Goal: Complete application form

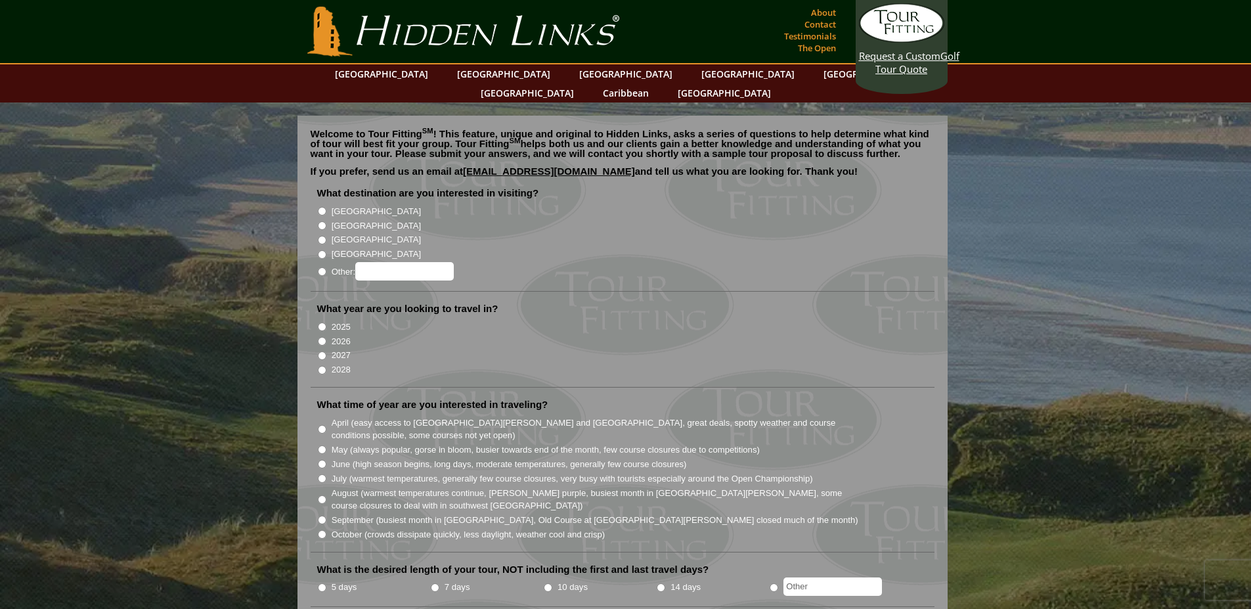
click at [318, 207] on input "[GEOGRAPHIC_DATA]" at bounding box center [322, 211] width 9 height 9
radio input "true"
click at [320, 337] on input "2026" at bounding box center [322, 341] width 9 height 9
radio input "true"
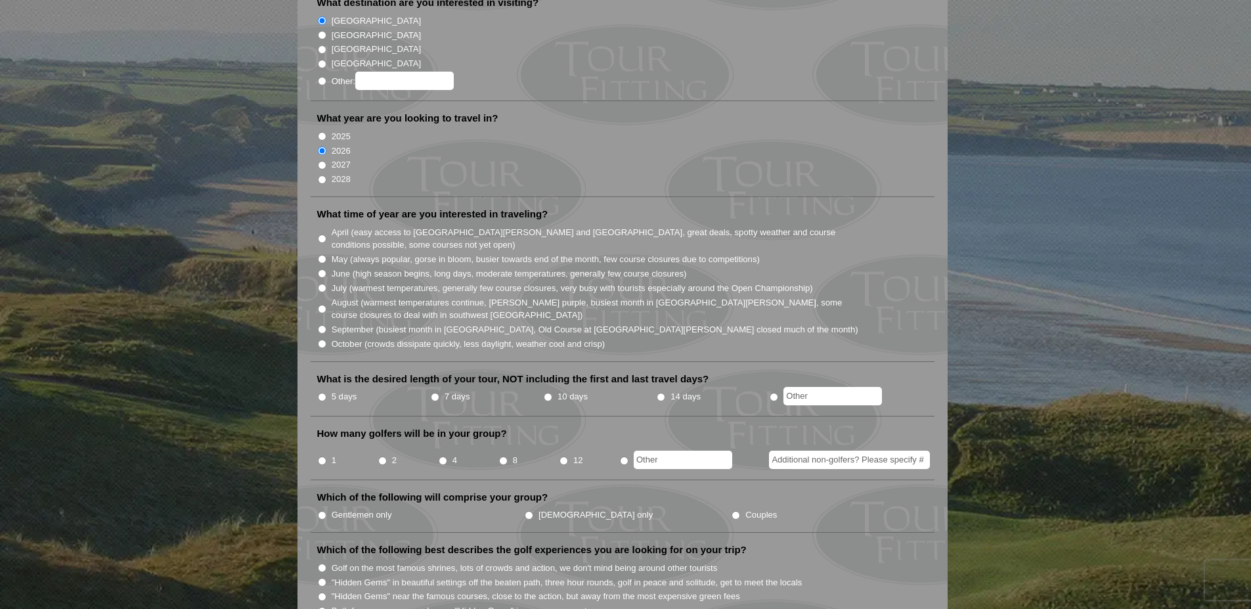
scroll to position [197, 0]
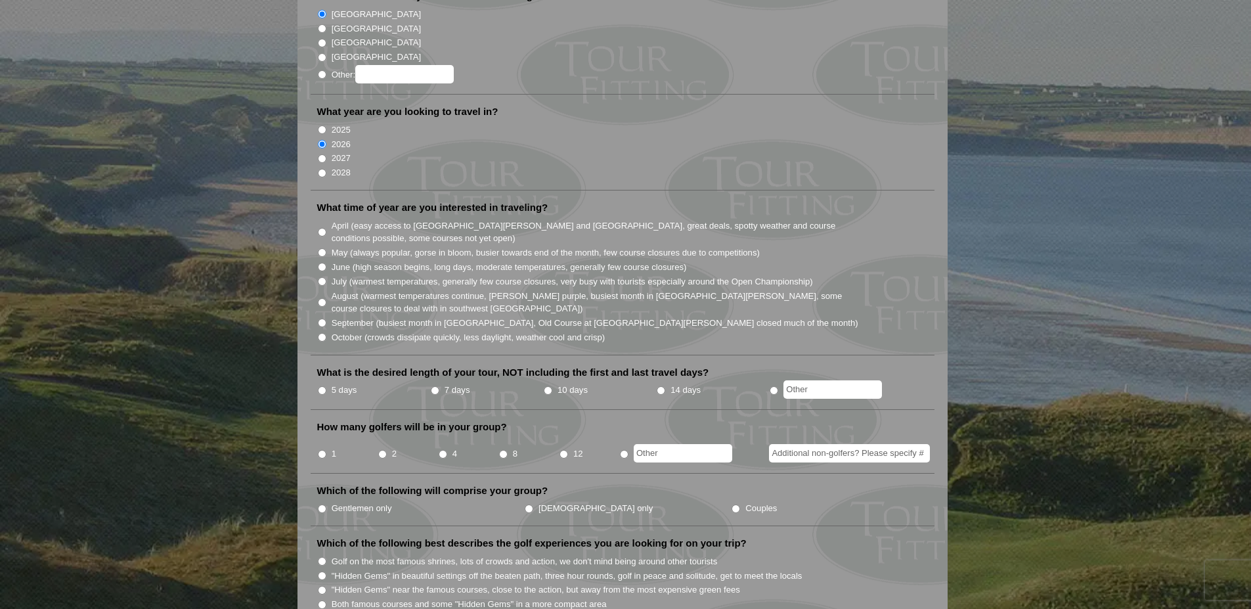
click at [322, 248] on input "May (always popular, gorse in bloom, busier towards end of the month, few cours…" at bounding box center [322, 252] width 9 height 9
radio input "true"
click at [320, 386] on input "5 days" at bounding box center [322, 390] width 9 height 9
radio input "true"
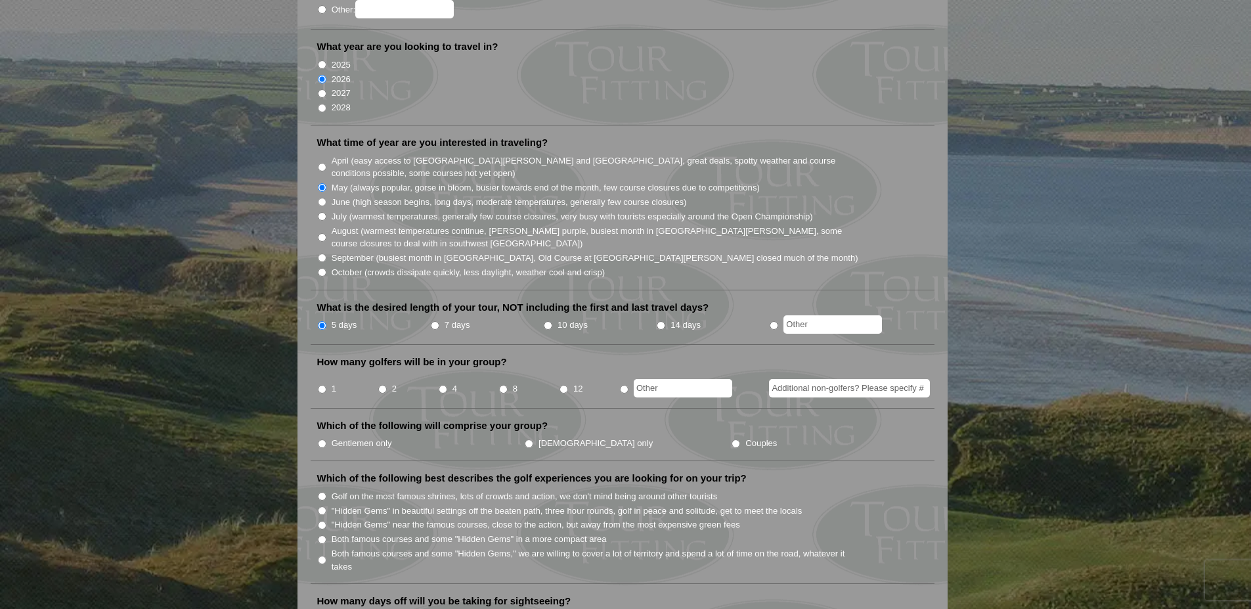
scroll to position [263, 0]
click at [383, 384] on input "2" at bounding box center [382, 388] width 9 height 9
radio input "true"
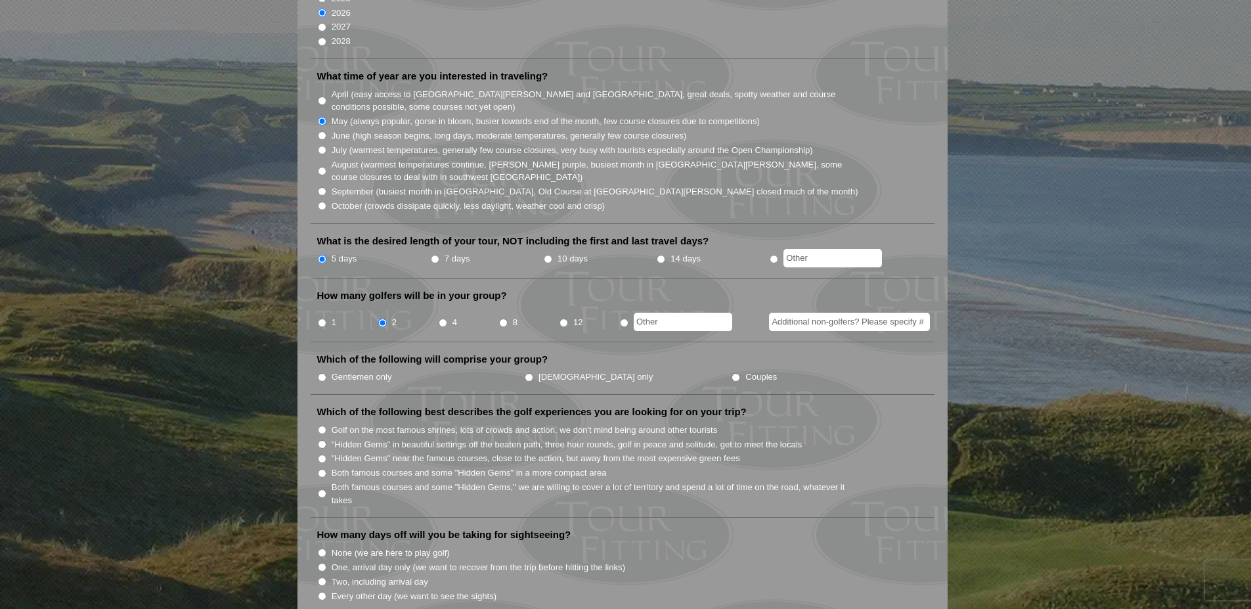
click at [731, 373] on input "Couples" at bounding box center [735, 377] width 9 height 9
radio input "true"
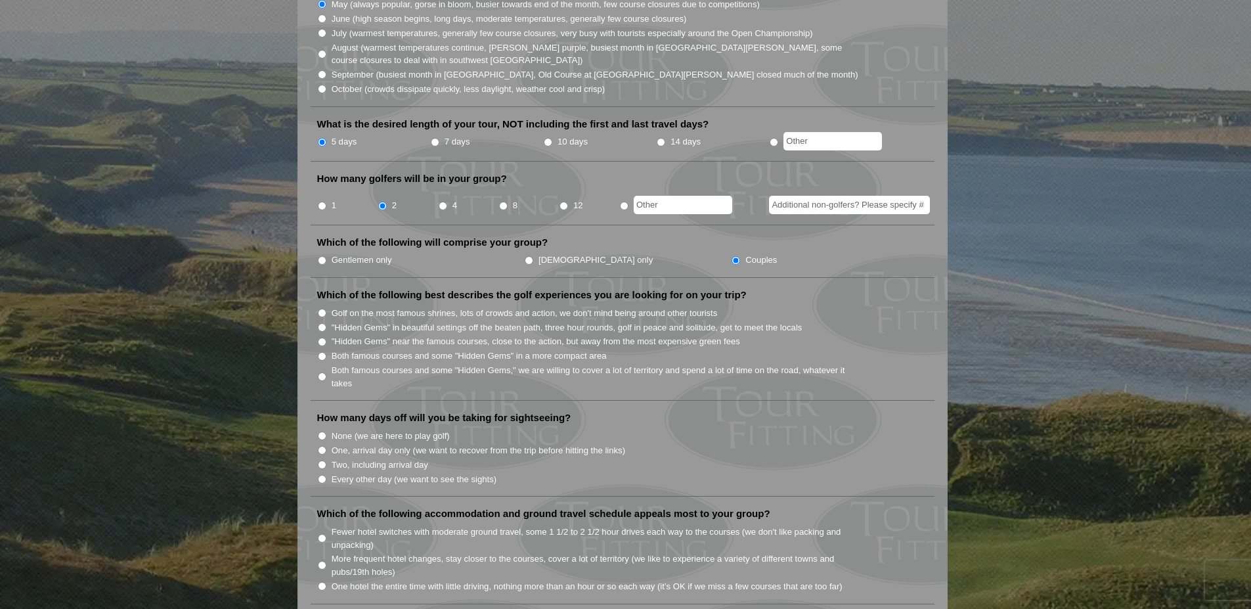
scroll to position [460, 0]
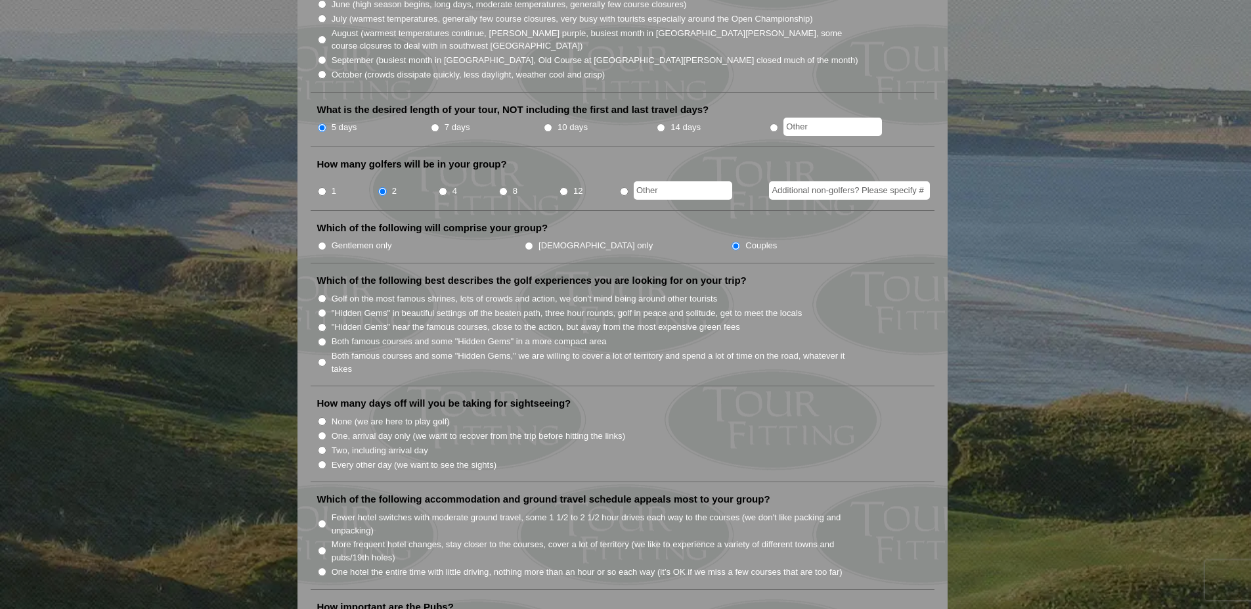
click at [321, 337] on input "Both famous courses and some "Hidden Gems" in a more compact area" at bounding box center [322, 341] width 9 height 9
radio input "true"
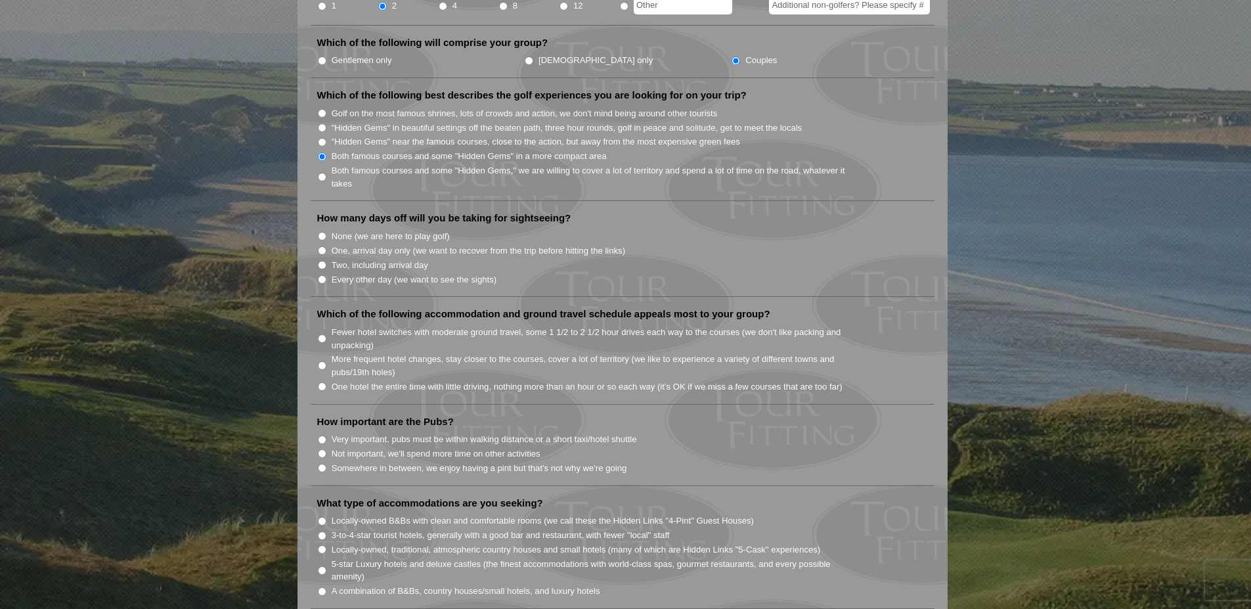
scroll to position [657, 0]
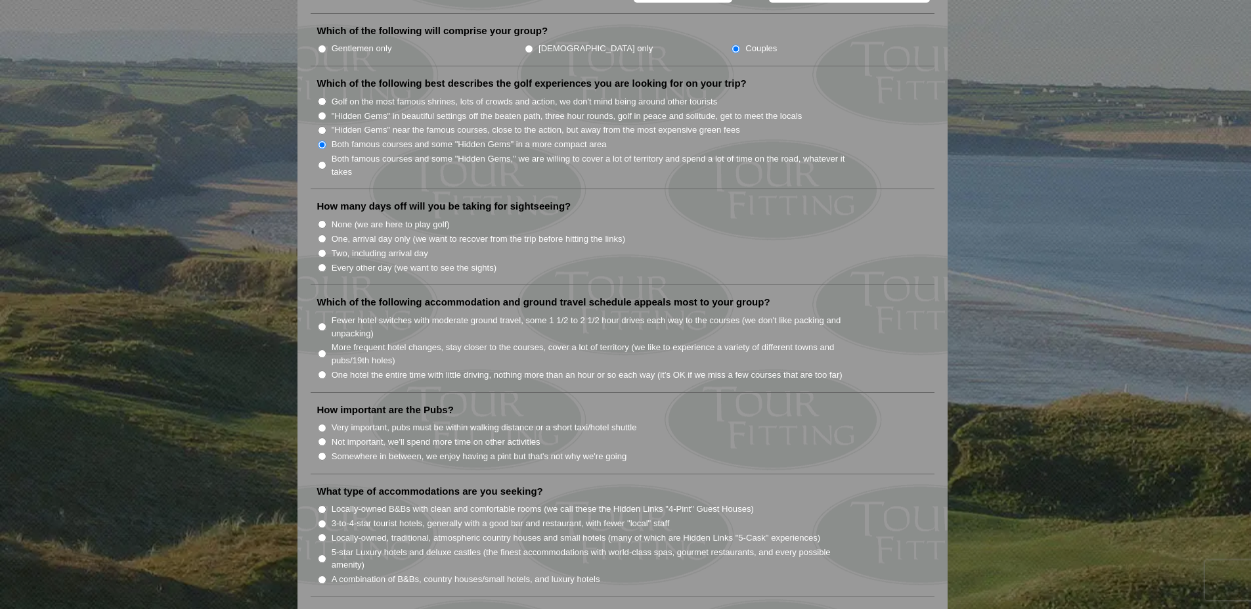
click at [323, 220] on input "None (we are here to play golf)" at bounding box center [322, 224] width 9 height 9
radio input "true"
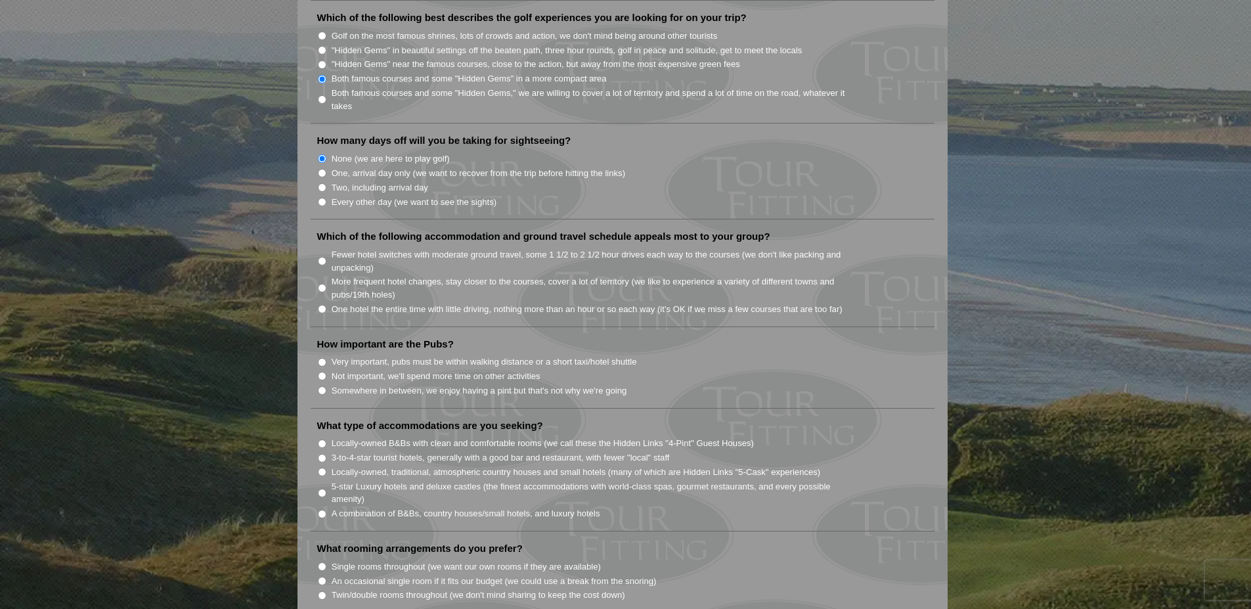
click at [322, 284] on input "More frequent hotel changes, stay closer to the courses, cover a lot of territo…" at bounding box center [322, 288] width 9 height 9
radio input "true"
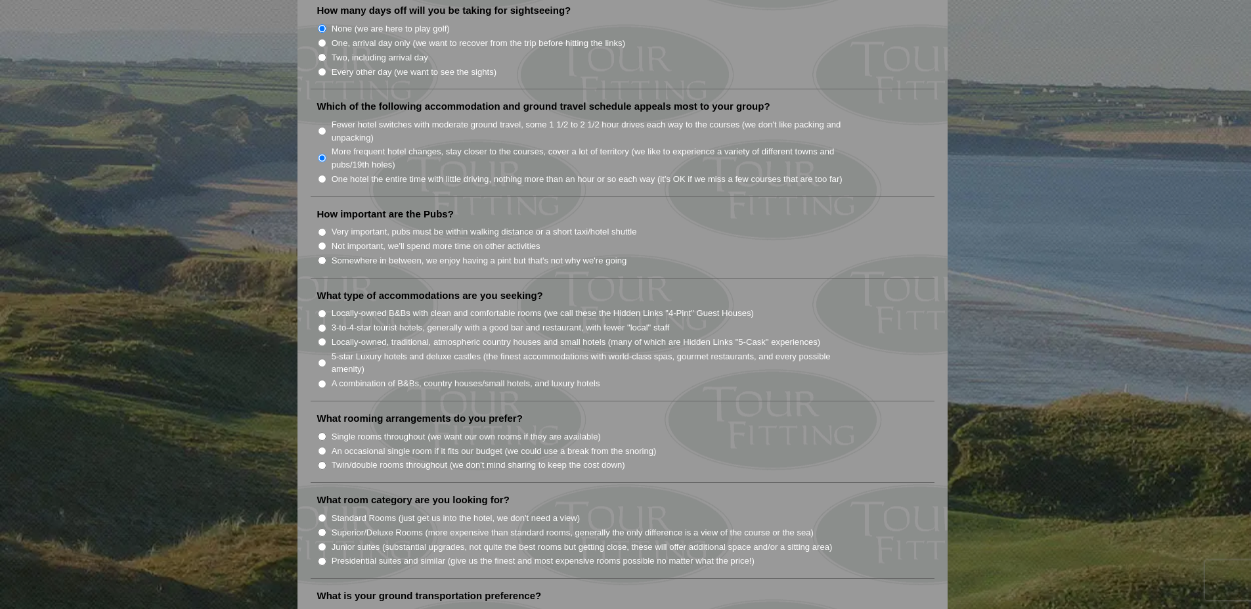
scroll to position [854, 0]
click at [319, 255] on input "Somewhere in between, we enjoy having a pint but that's not why we're going" at bounding box center [322, 259] width 9 height 9
radio input "true"
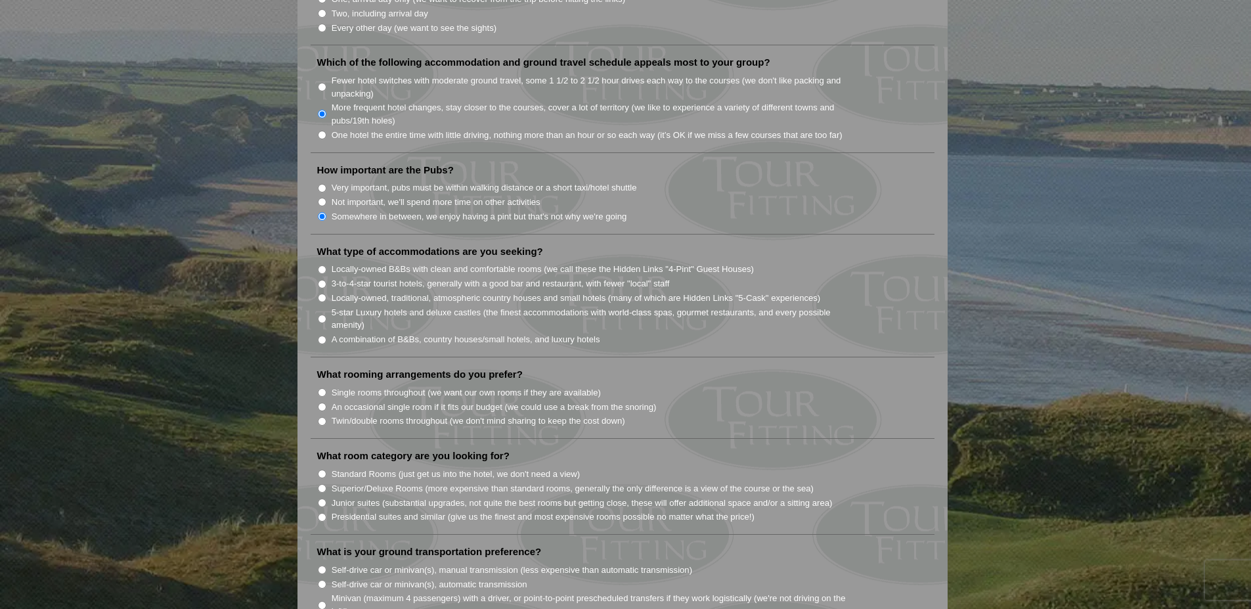
scroll to position [919, 0]
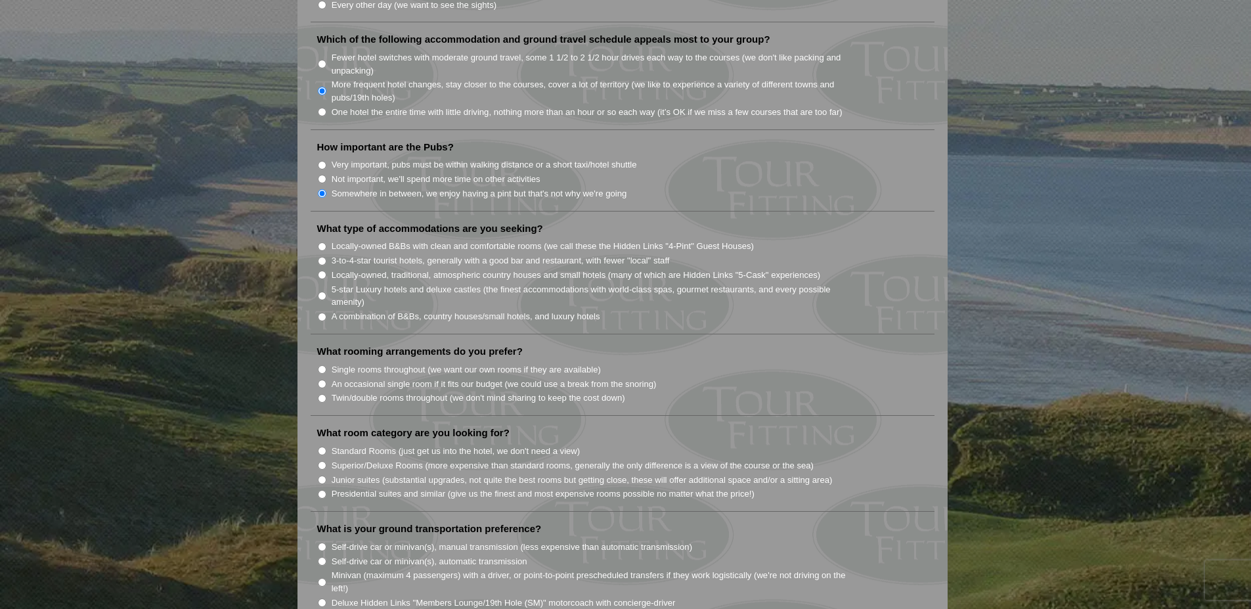
click at [320, 257] on input "3-to-4-star tourist hotels, generally with a good bar and restaurant, with fewe…" at bounding box center [322, 261] width 9 height 9
radio input "true"
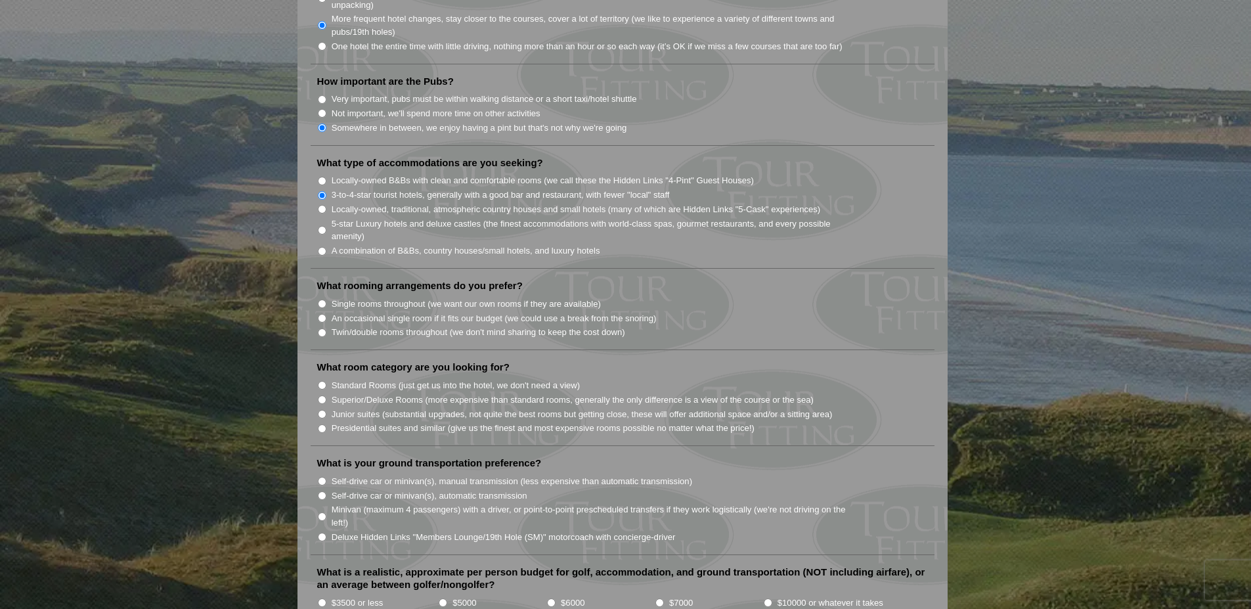
scroll to position [1051, 0]
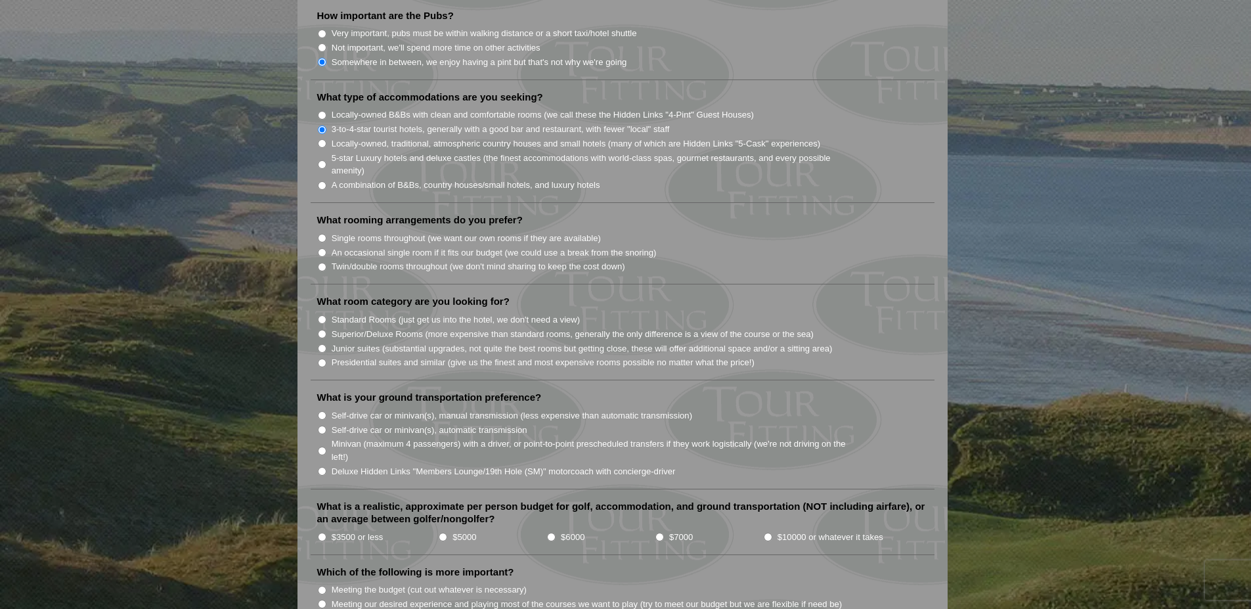
click at [323, 263] on input "Twin/double rooms throughout (we don't mind sharing to keep the cost down)" at bounding box center [322, 267] width 9 height 9
radio input "true"
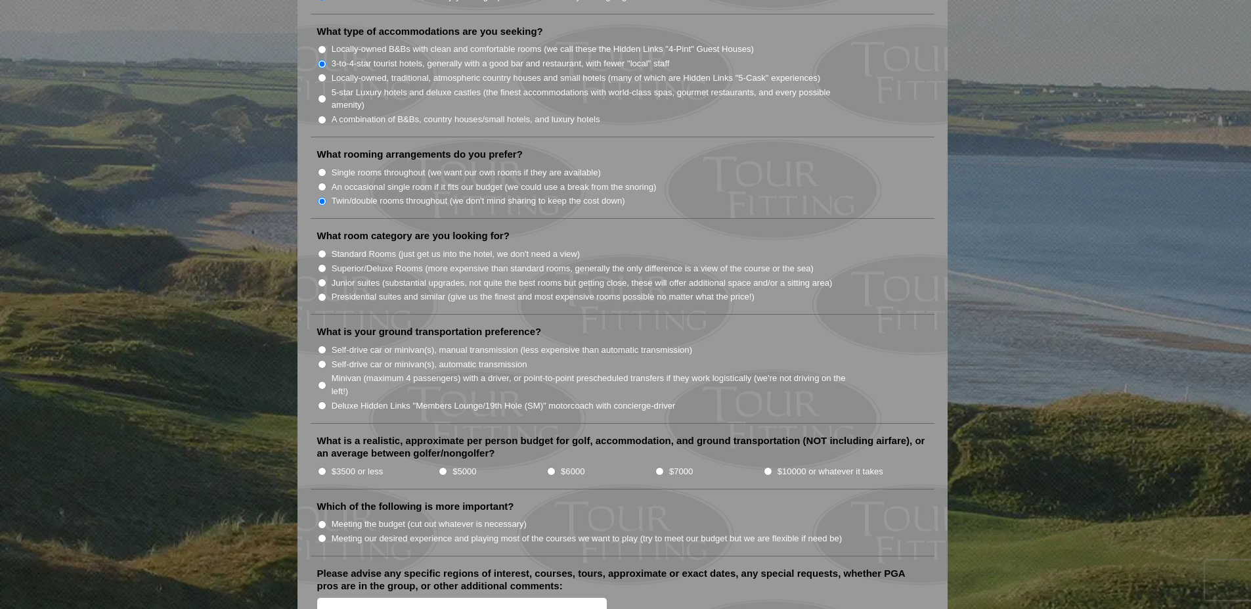
scroll to position [1182, 0]
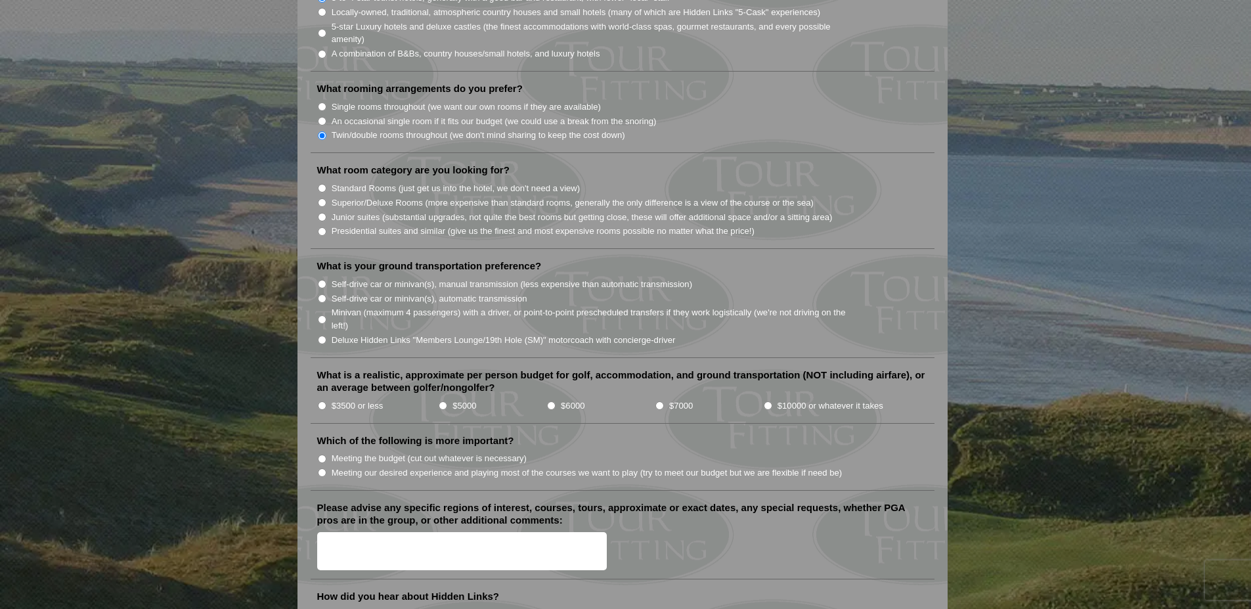
click at [321, 198] on input "Superior/Deluxe Rooms (more expensive than standard rooms, generally the only d…" at bounding box center [322, 202] width 9 height 9
radio input "true"
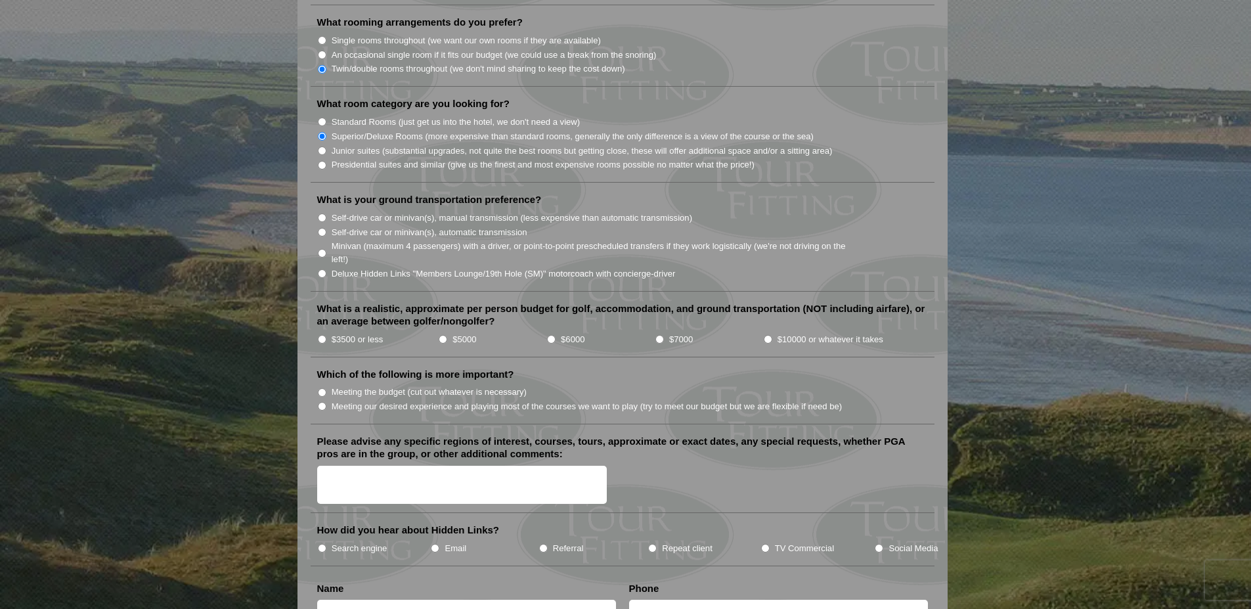
scroll to position [1248, 0]
click at [322, 228] on input "Self-drive car or minivan(s), automatic transmission" at bounding box center [322, 232] width 9 height 9
radio input "true"
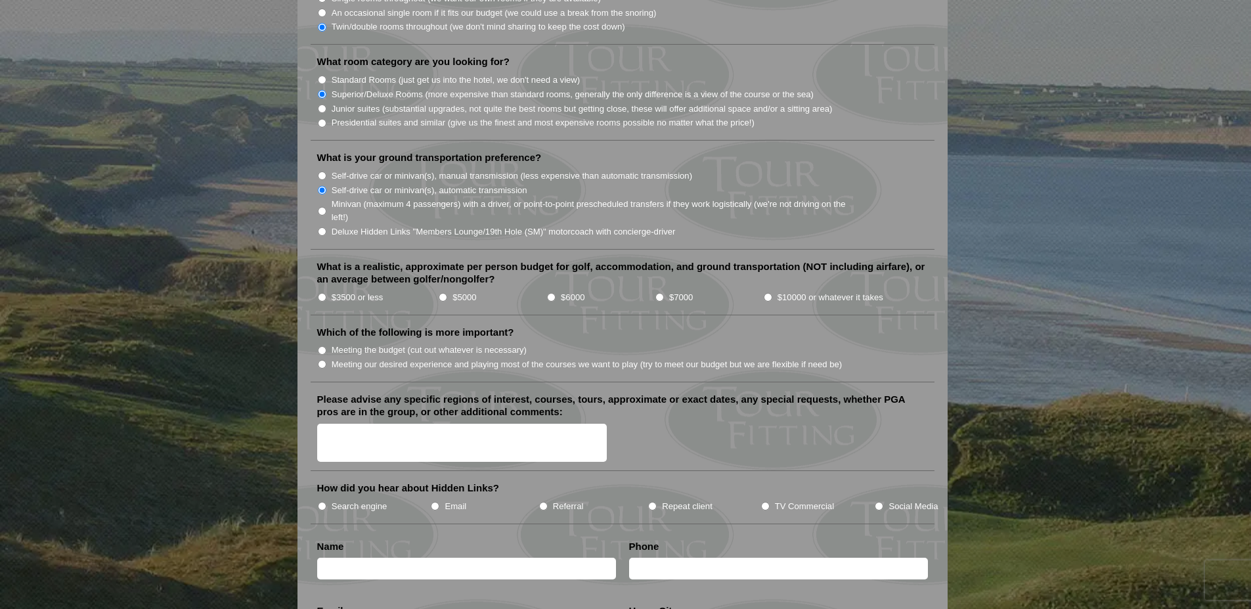
scroll to position [1313, 0]
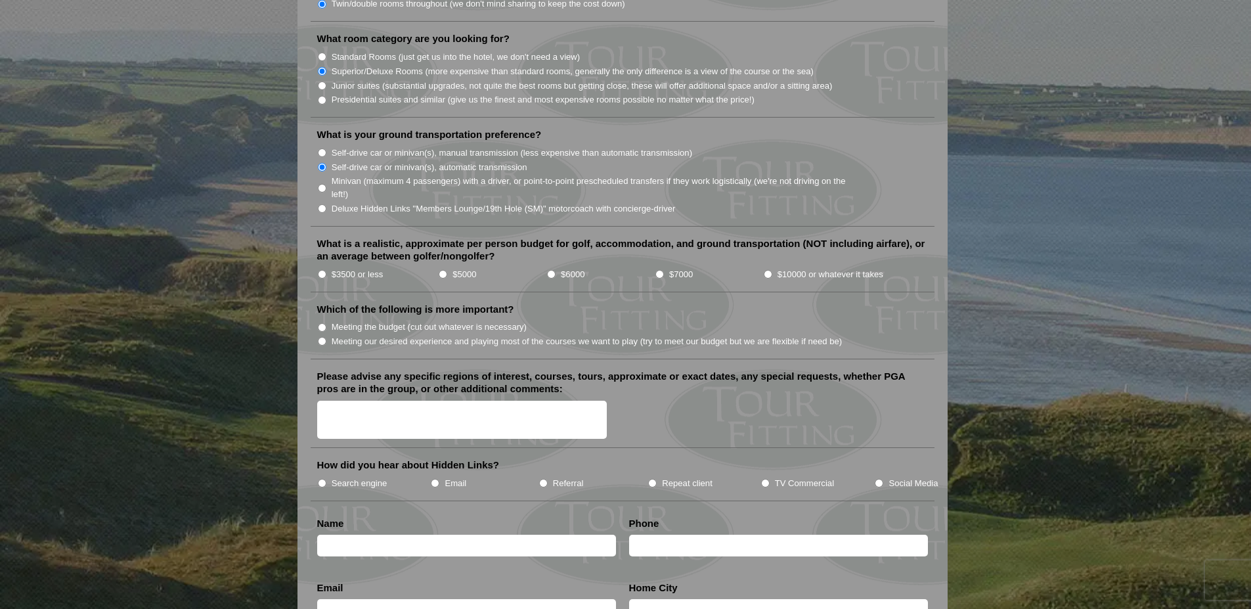
click at [320, 270] on input "$3500 or less" at bounding box center [322, 274] width 9 height 9
radio input "true"
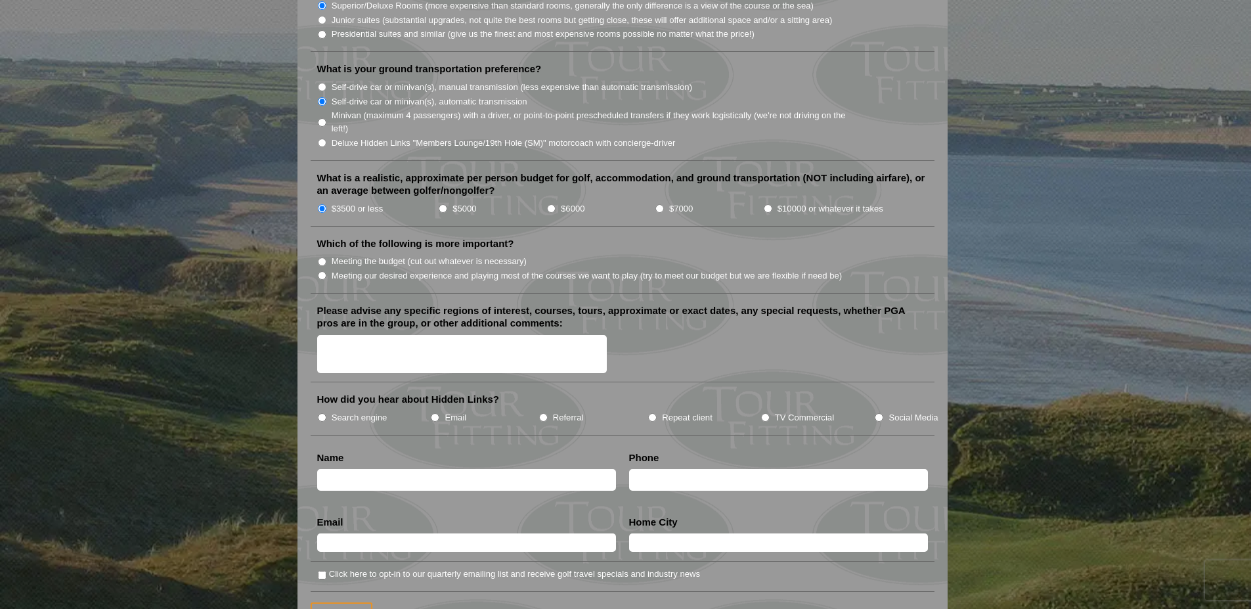
click at [321, 271] on input "Meeting our desired experience and playing most of the courses we want to play …" at bounding box center [322, 275] width 9 height 9
radio input "true"
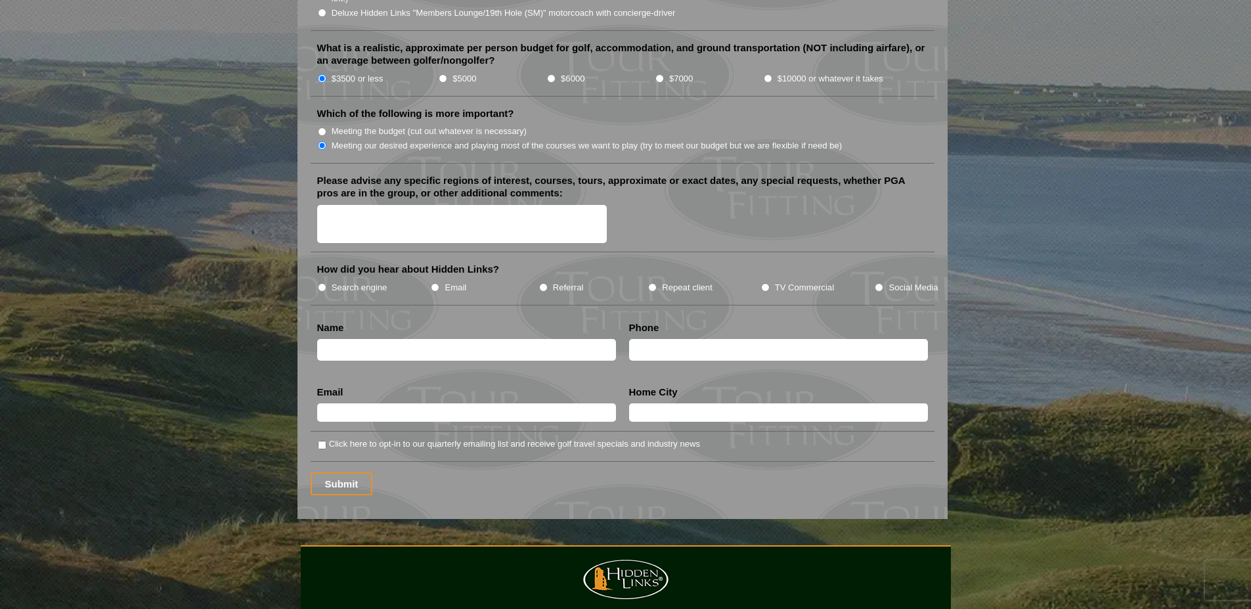
scroll to position [1510, 0]
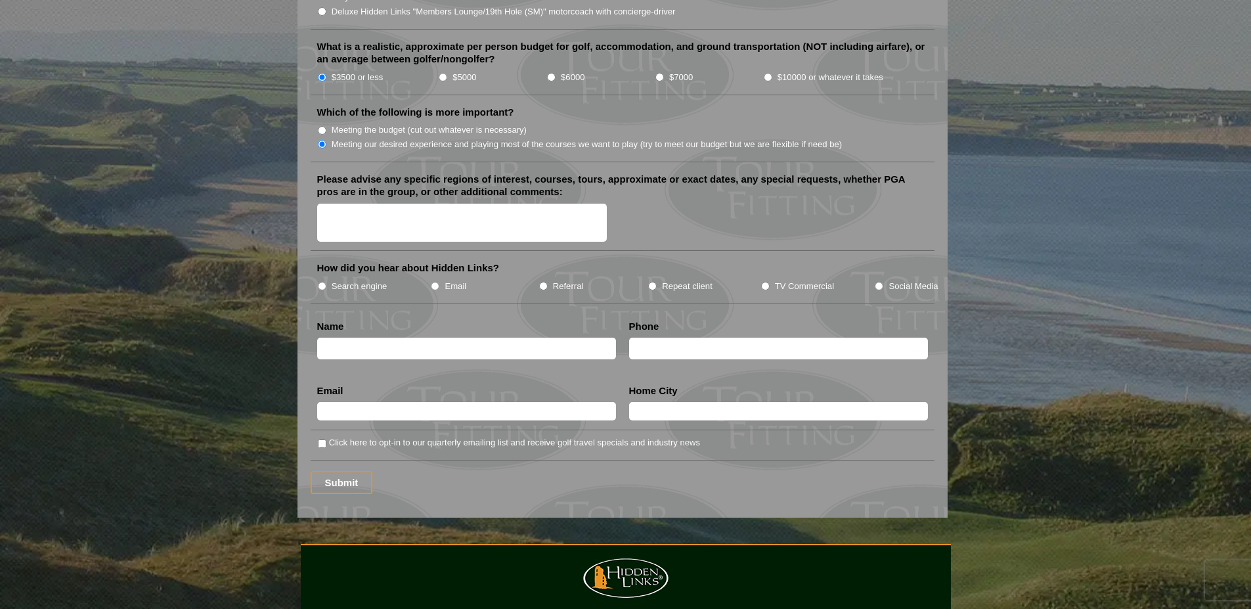
click at [322, 282] on input "Search engine" at bounding box center [322, 286] width 9 height 9
radio input "true"
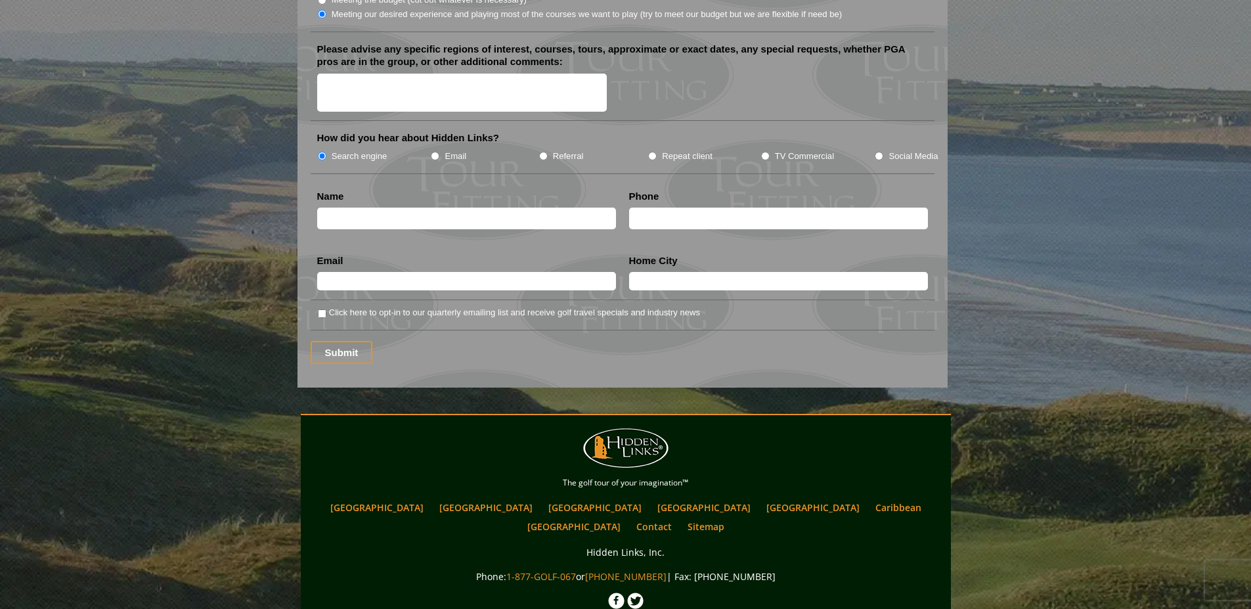
scroll to position [1641, 0]
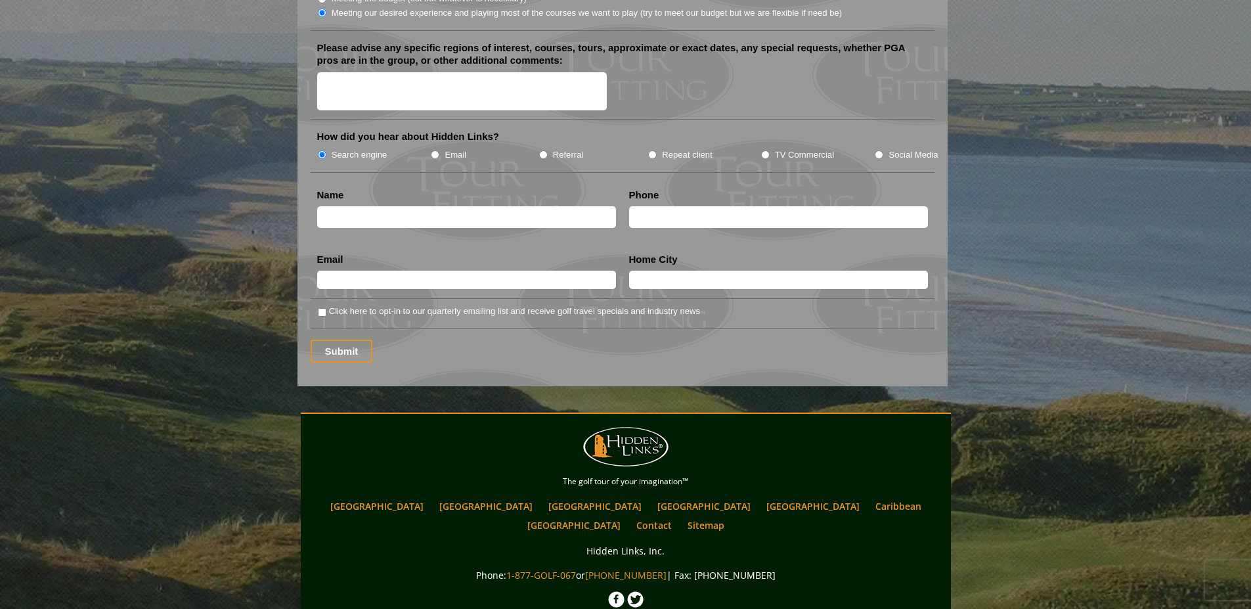
click at [363, 206] on input "text" at bounding box center [466, 217] width 299 height 22
type input "[PERSON_NAME] J [PERSON_NAME]"
type input "9084474760"
type input "[EMAIL_ADDRESS][DOMAIN_NAME]"
type input "Westfield"
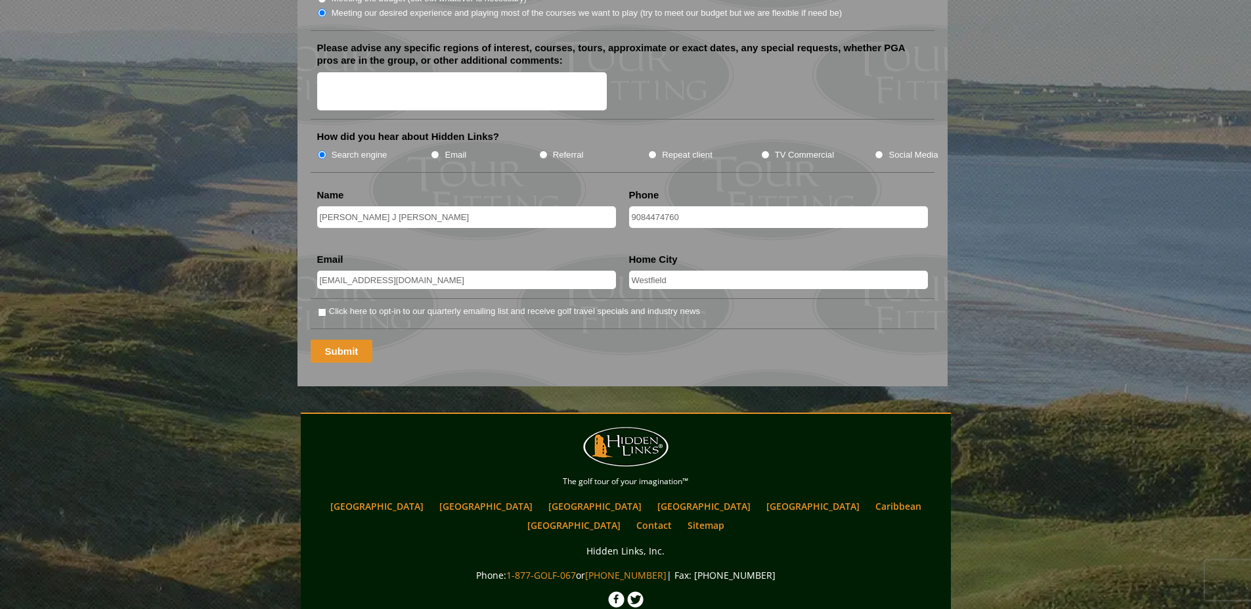
click at [332, 339] on input "Submit" at bounding box center [342, 350] width 62 height 23
